Goal: Task Accomplishment & Management: Manage account settings

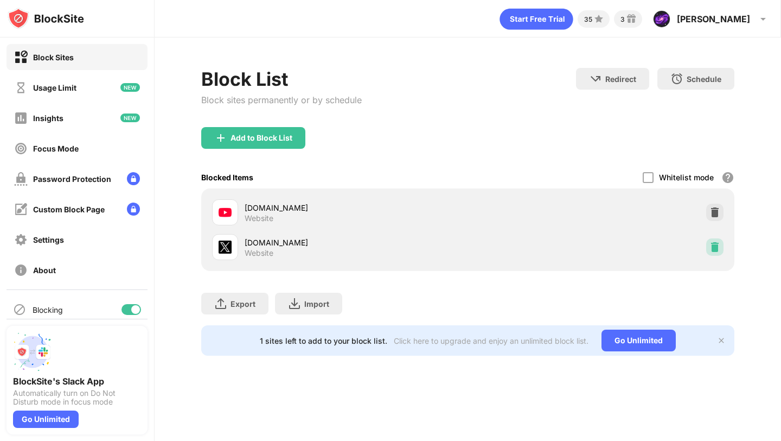
click at [712, 245] on img at bounding box center [715, 246] width 11 height 11
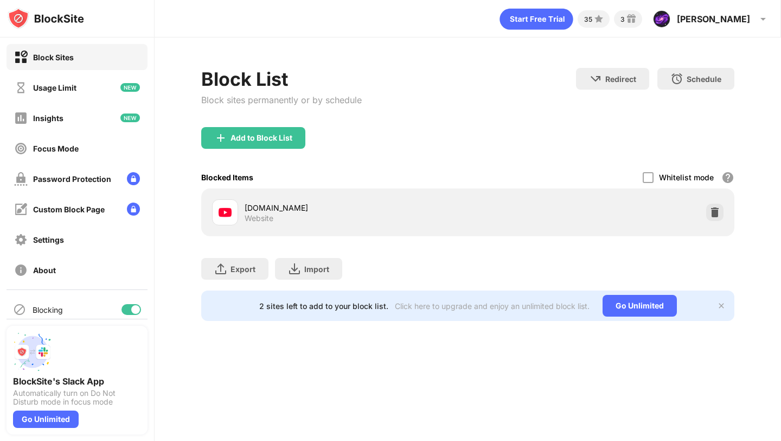
click at [228, 145] on div "Add to Block List" at bounding box center [253, 138] width 104 height 22
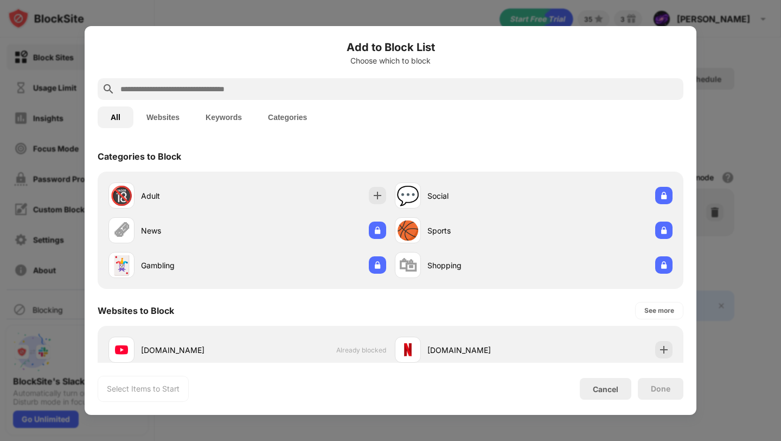
click at [225, 85] on input "text" at bounding box center [399, 88] width 560 height 13
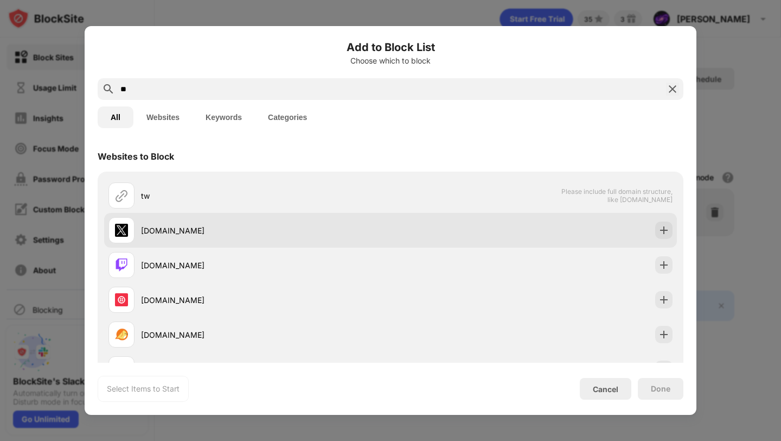
type input "**"
click at [671, 230] on div at bounding box center [663, 229] width 17 height 17
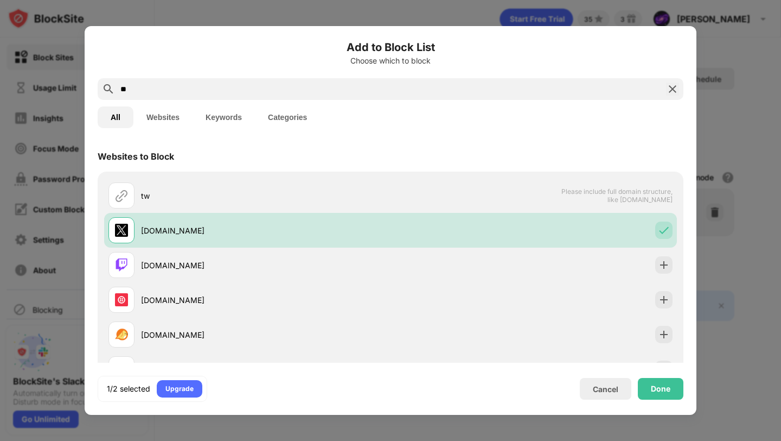
click at [664, 396] on div "Done" at bounding box center [661, 389] width 46 height 22
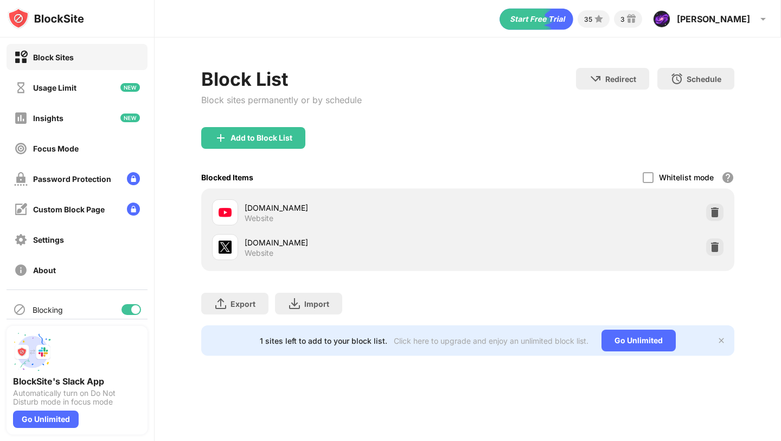
click at [542, 94] on div "Block List Block sites permanently or by schedule Redirect Choose a site to be …" at bounding box center [467, 97] width 533 height 59
click at [605, 109] on div "Redirect Choose a site to be redirected to when blocking is active Schedule Sel…" at bounding box center [655, 91] width 158 height 46
